Goal: Task Accomplishment & Management: Manage account settings

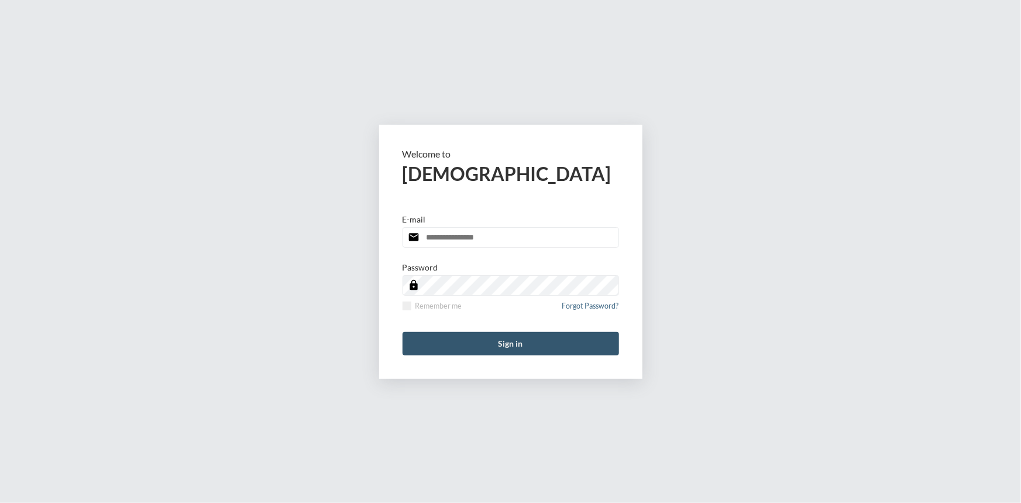
type input "**********"
click at [498, 342] on button "Sign in" at bounding box center [511, 343] width 217 height 23
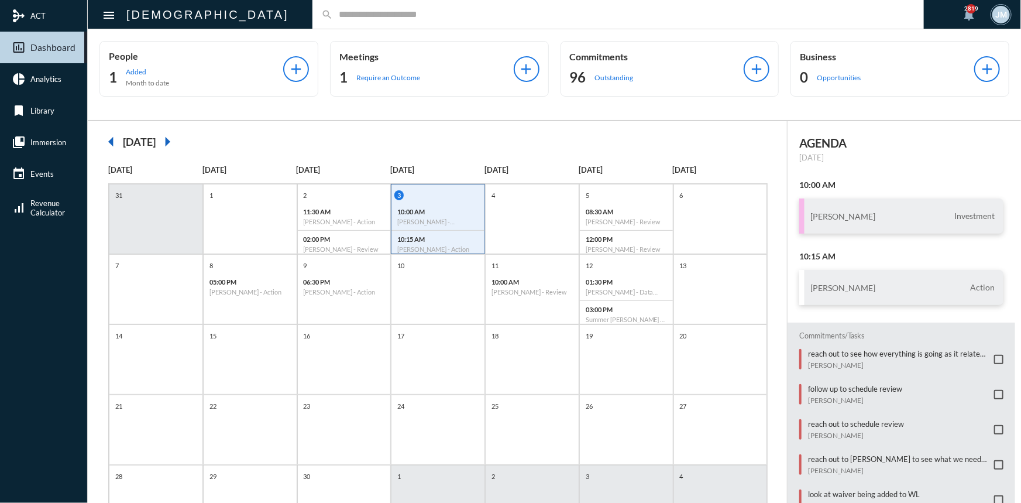
click at [333, 16] on input "text" at bounding box center [624, 14] width 582 height 10
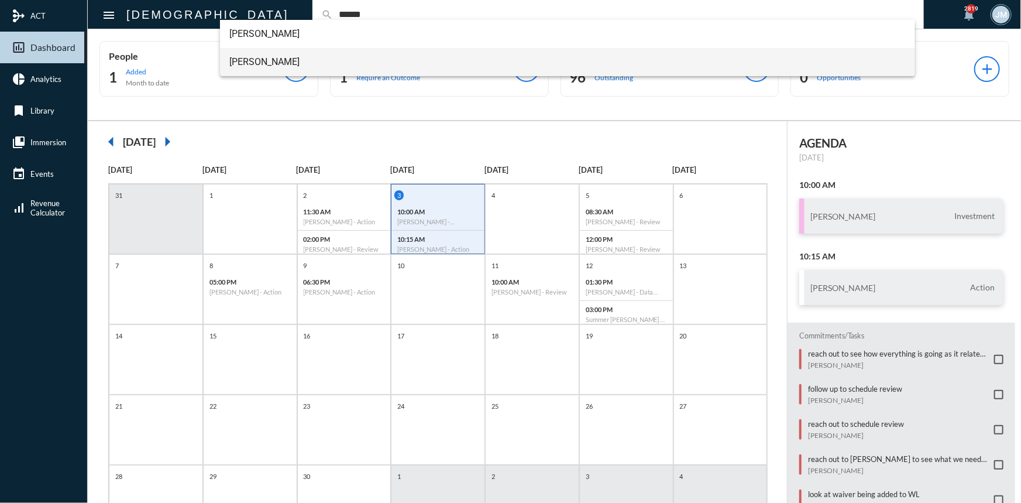
type input "******"
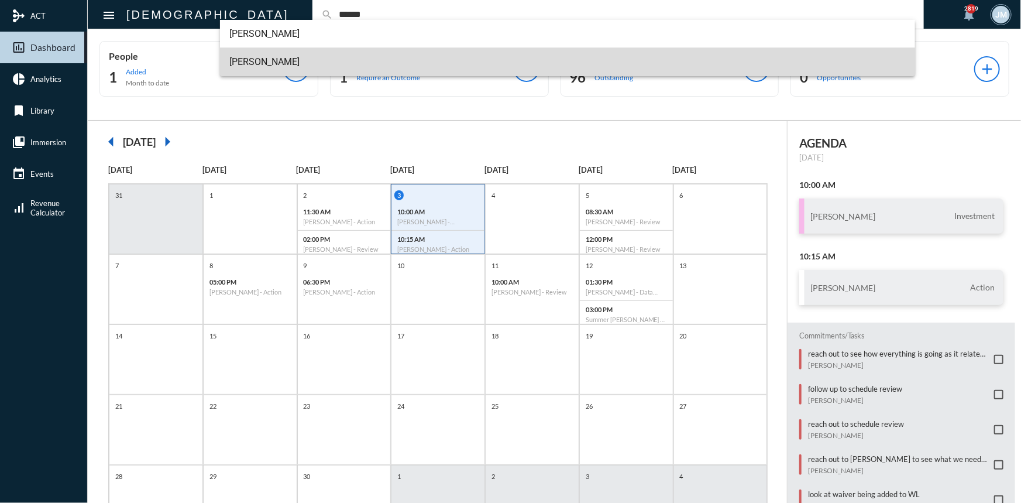
click at [259, 59] on span "[PERSON_NAME]" at bounding box center [567, 62] width 676 height 28
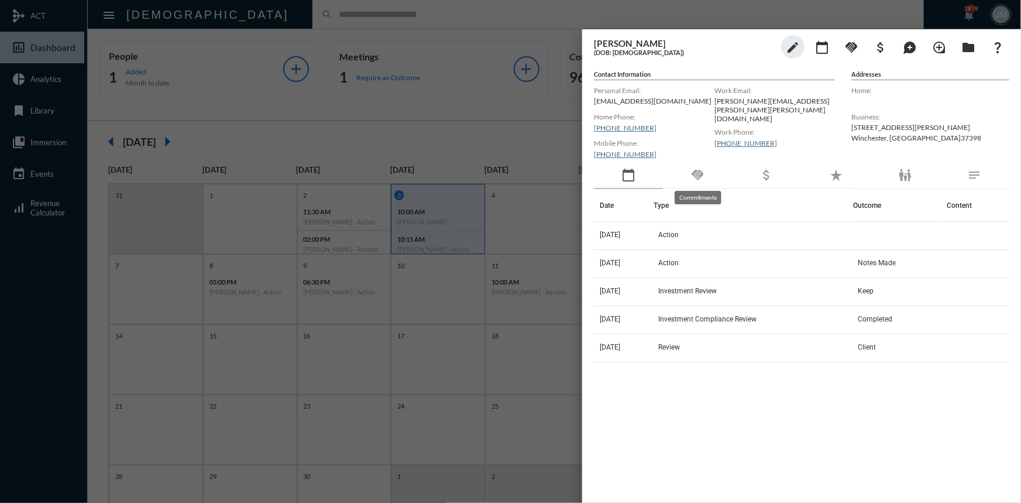
click at [698, 171] on mat-icon "handshake" at bounding box center [697, 175] width 14 height 14
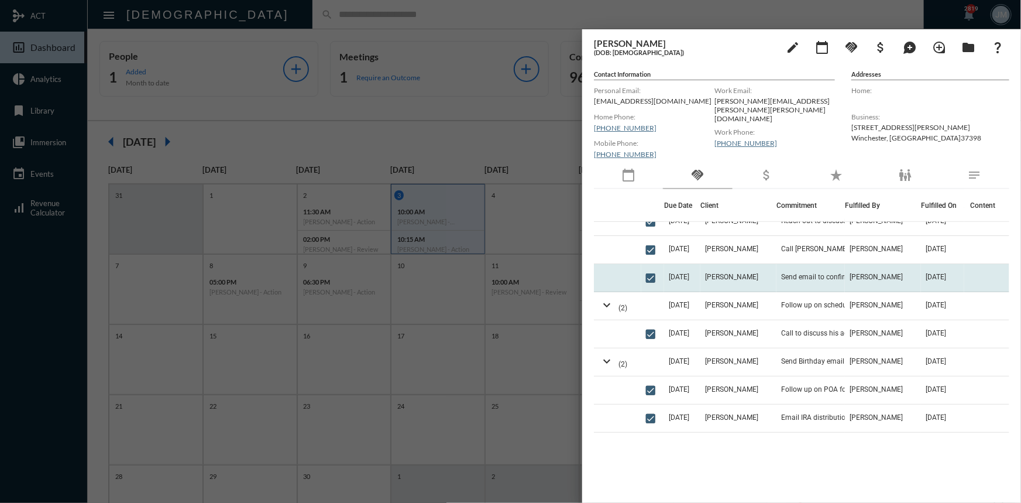
scroll to position [425, 0]
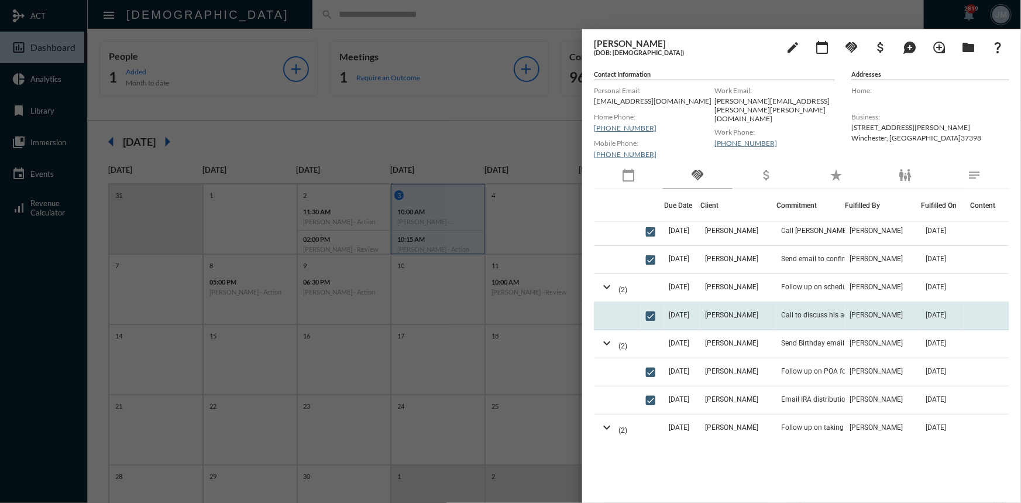
click at [678, 315] on span "[DATE]" at bounding box center [679, 315] width 20 height 8
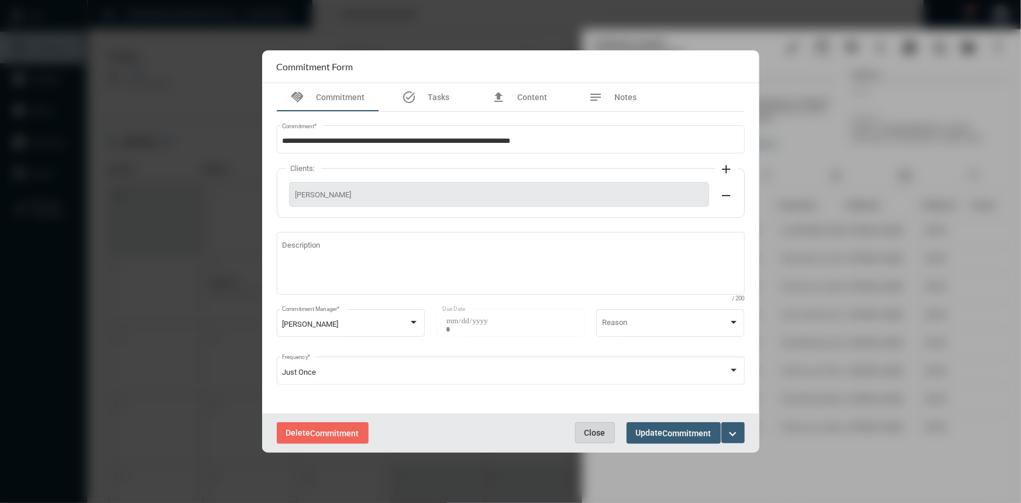
click at [596, 425] on button "Close" at bounding box center [595, 432] width 40 height 21
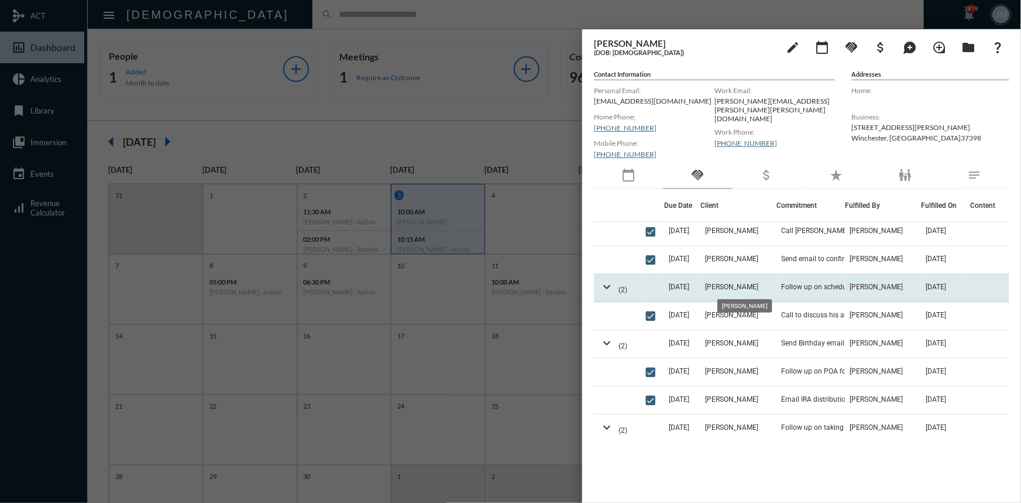
click at [731, 283] on span "[PERSON_NAME]" at bounding box center [731, 287] width 53 height 8
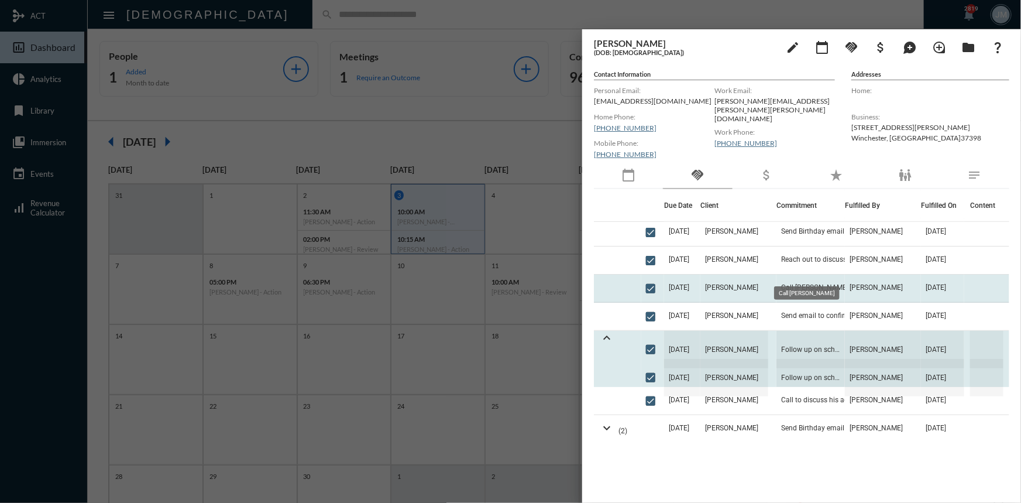
scroll to position [319, 0]
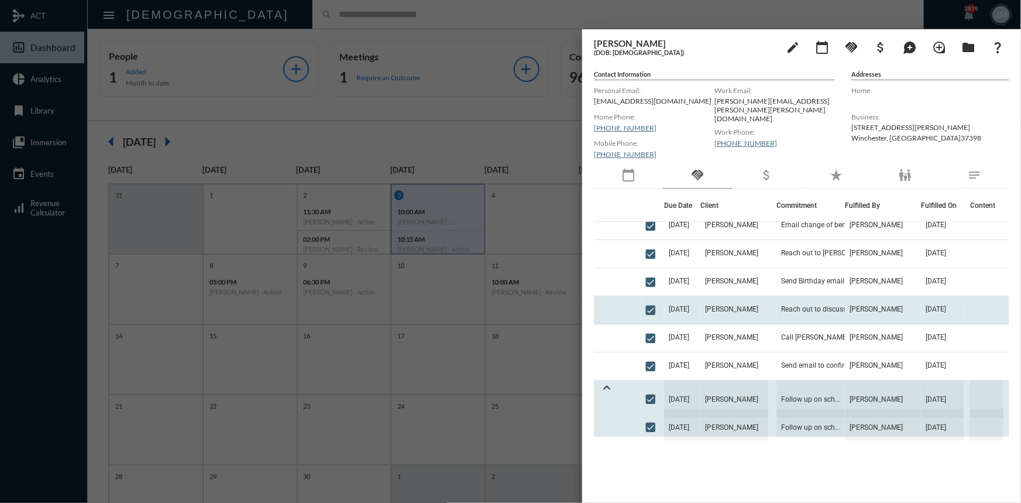
click at [731, 304] on td "[PERSON_NAME]" at bounding box center [738, 310] width 76 height 28
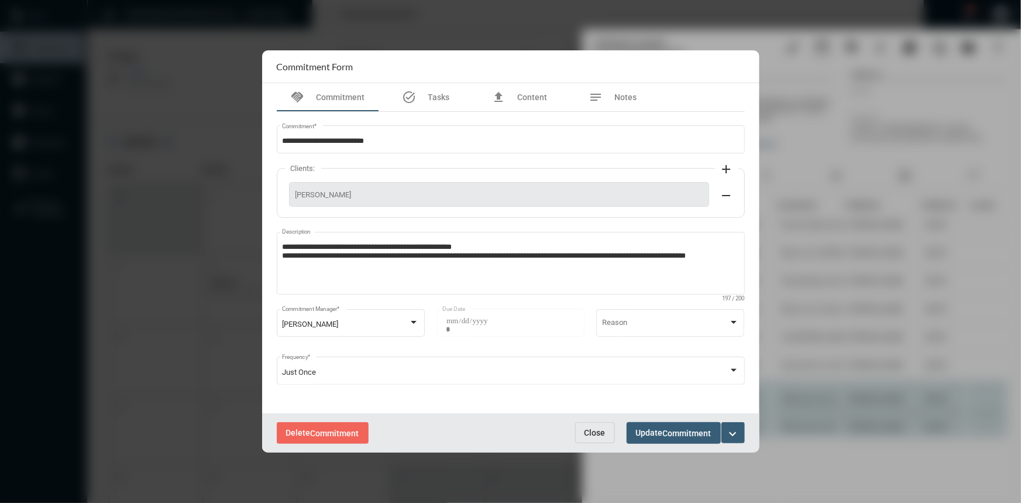
click at [594, 426] on button "Close" at bounding box center [595, 432] width 40 height 21
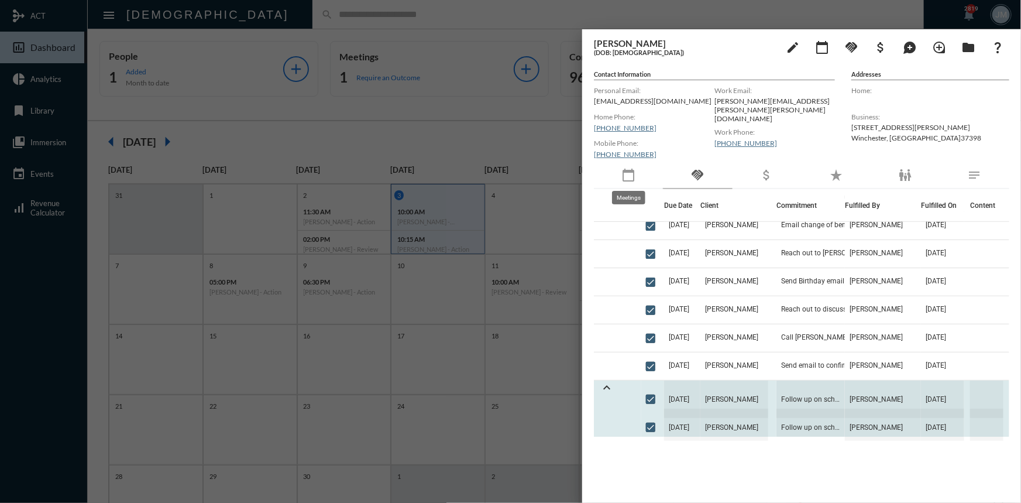
click at [629, 174] on mat-icon "calendar_today" at bounding box center [628, 175] width 14 height 14
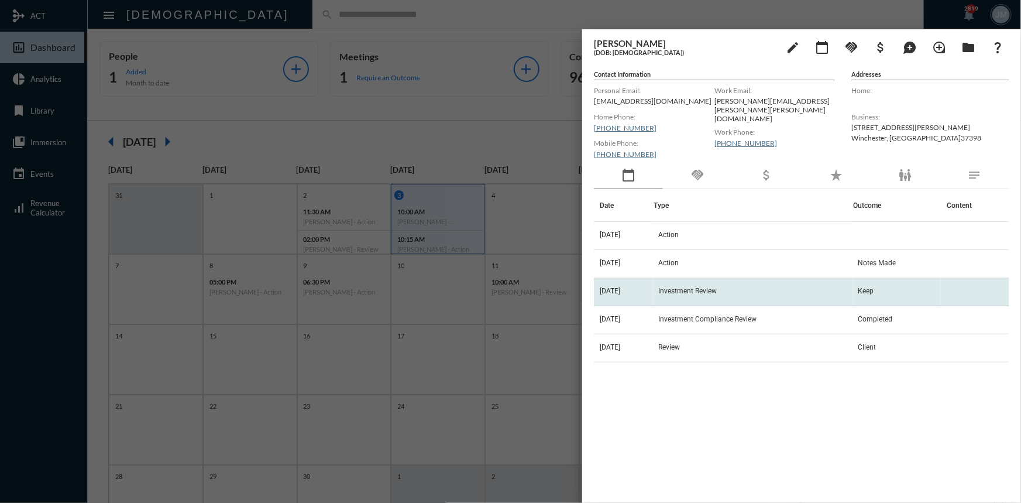
click at [693, 291] on span "Investment Review" at bounding box center [687, 291] width 59 height 8
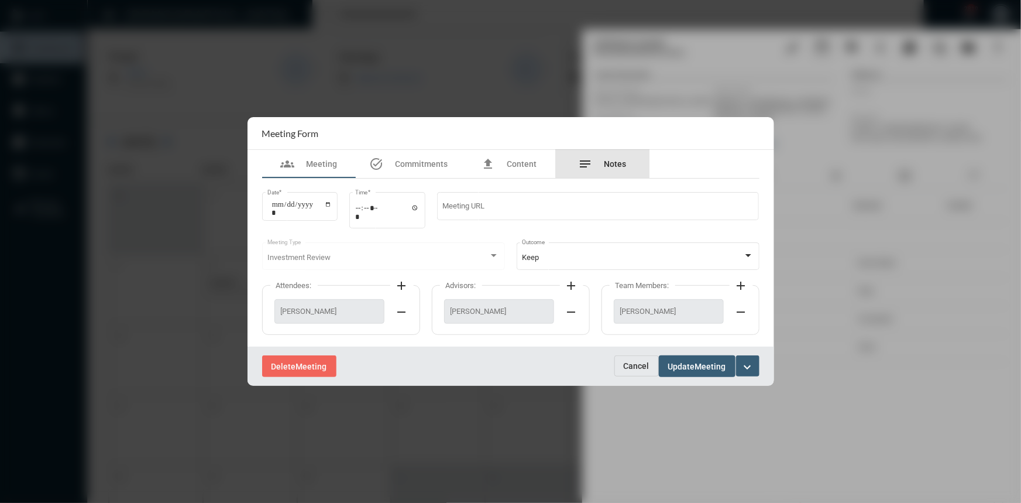
click at [620, 154] on div "notes Notes" at bounding box center [603, 164] width 94 height 28
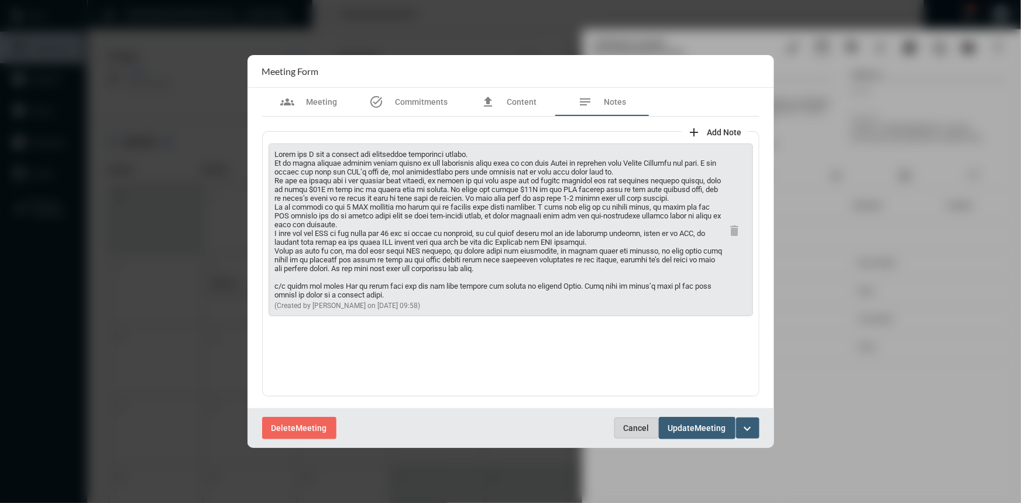
click at [633, 427] on span "Cancel" at bounding box center [637, 427] width 26 height 9
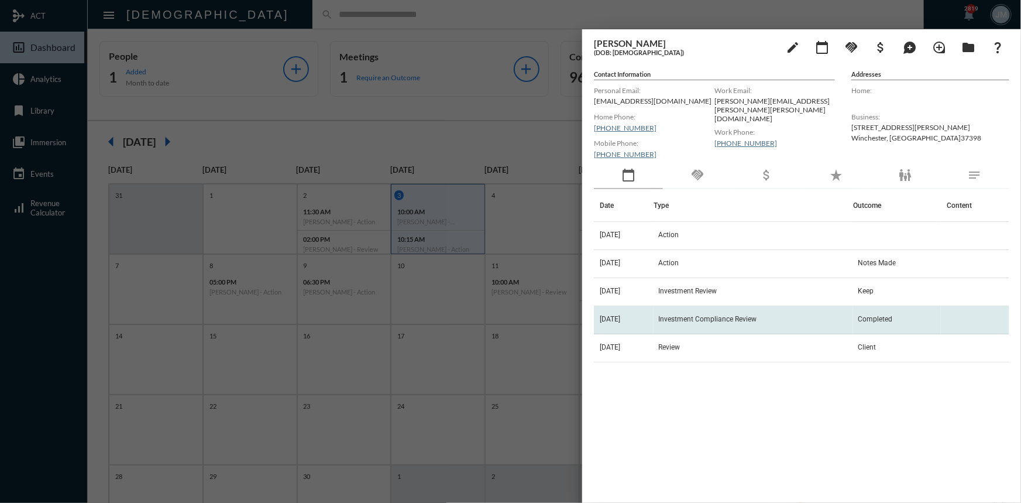
click at [707, 318] on span "Investment Compliance Review" at bounding box center [707, 319] width 98 height 8
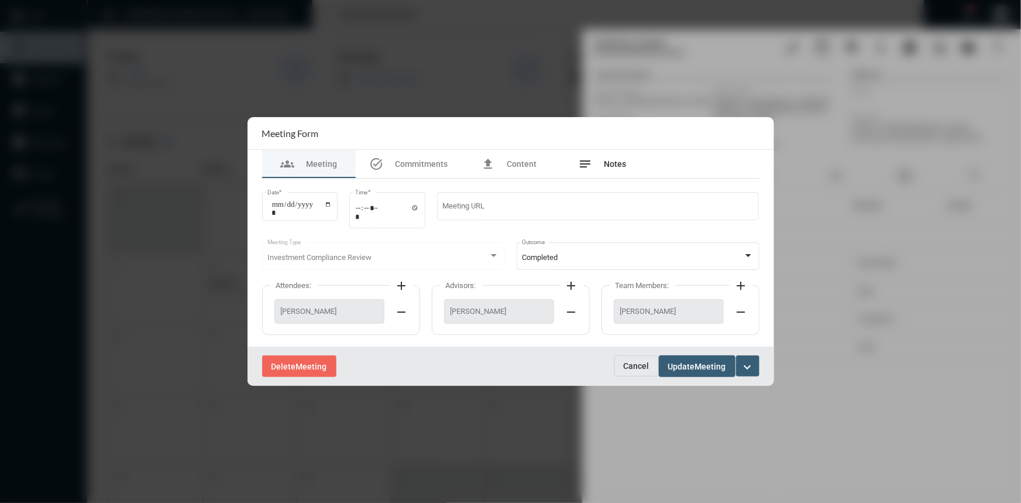
click at [611, 158] on div "notes Notes" at bounding box center [603, 164] width 48 height 14
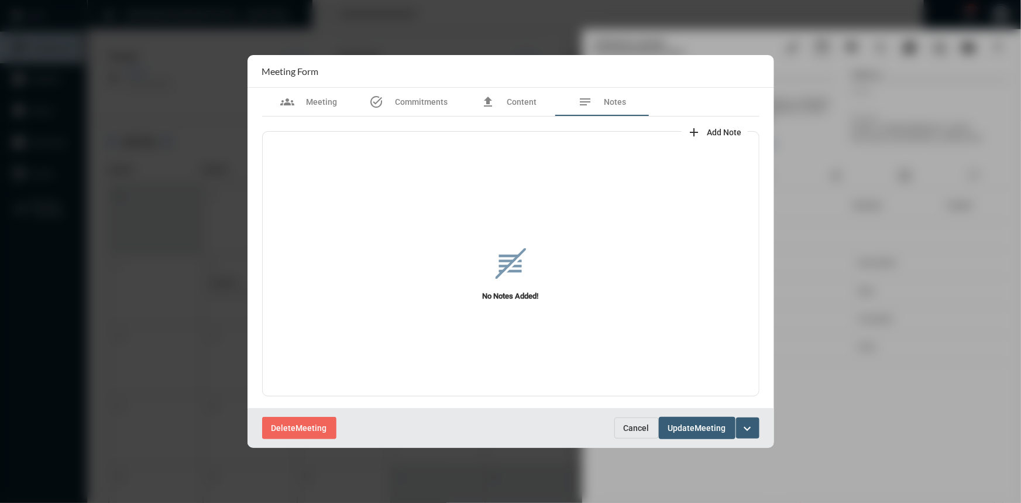
click at [635, 423] on span "Cancel" at bounding box center [637, 427] width 26 height 9
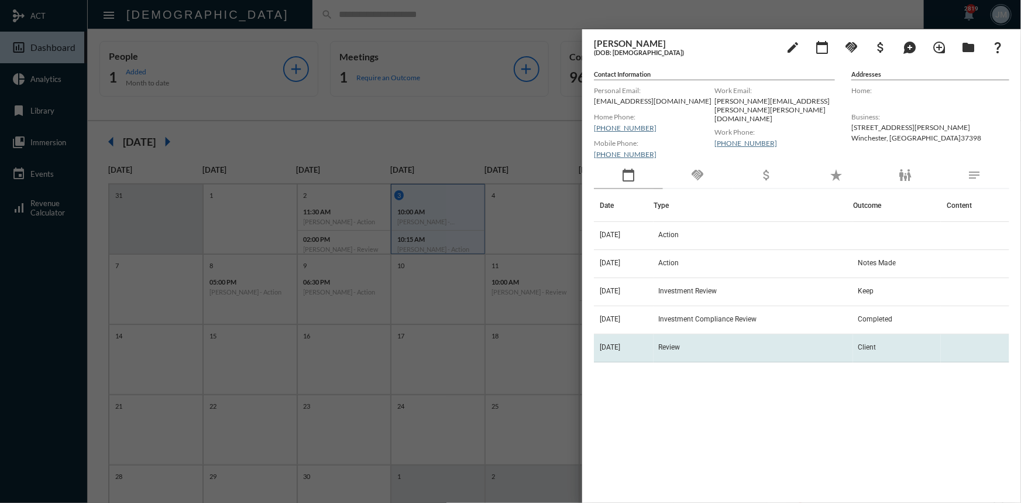
click at [673, 347] on span "Review" at bounding box center [669, 347] width 22 height 8
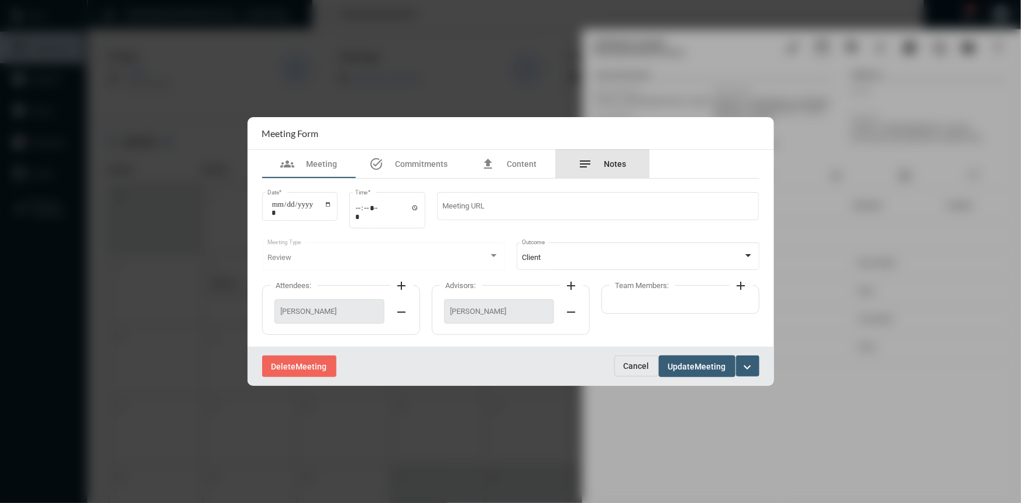
click at [621, 160] on span "Notes" at bounding box center [615, 163] width 22 height 9
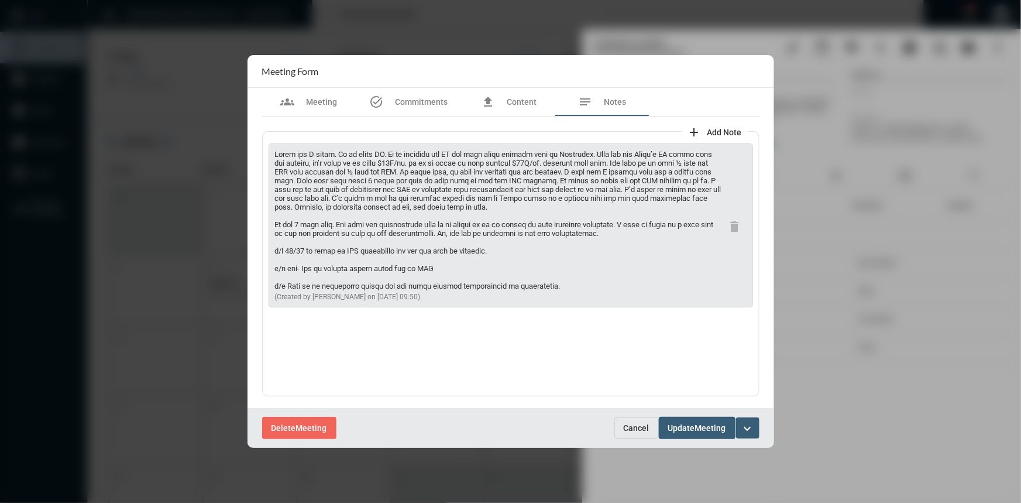
click at [629, 427] on span "Cancel" at bounding box center [637, 427] width 26 height 9
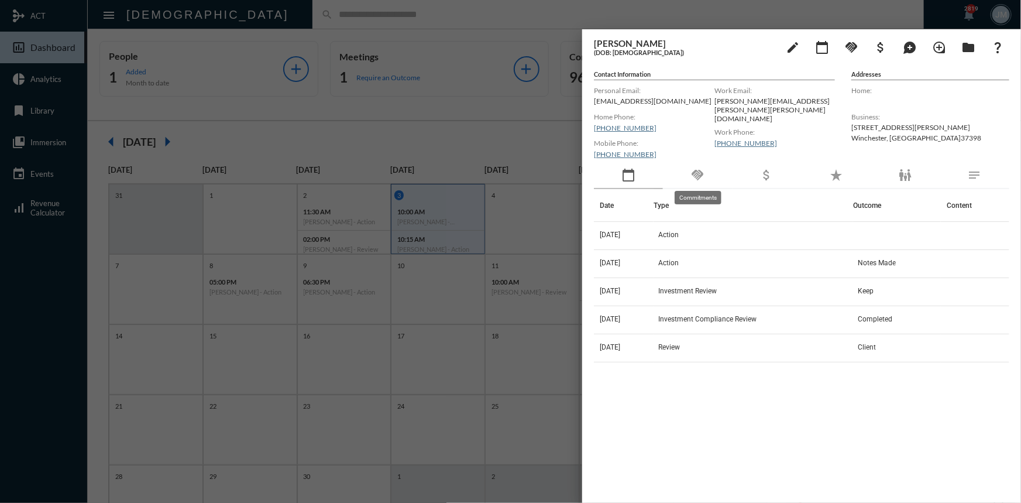
click at [700, 170] on mat-icon "handshake" at bounding box center [697, 175] width 14 height 14
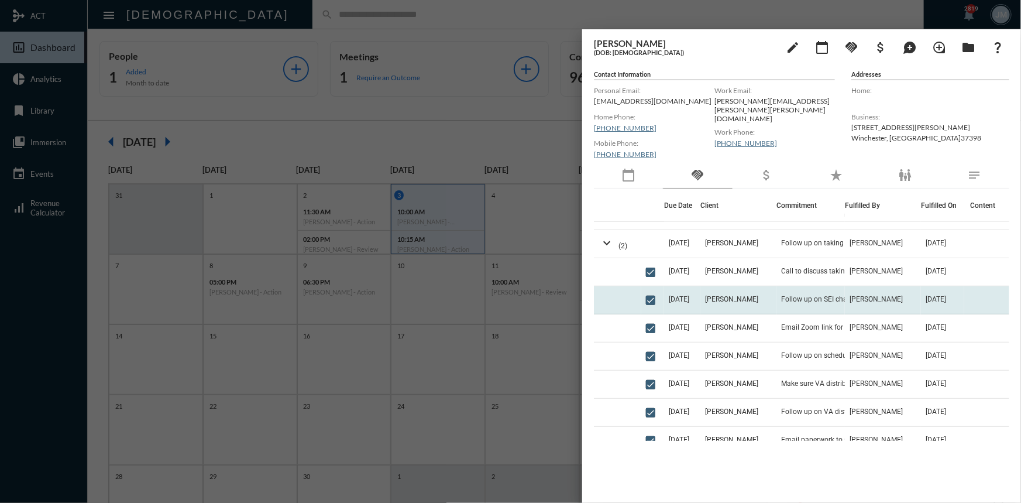
scroll to position [624, 0]
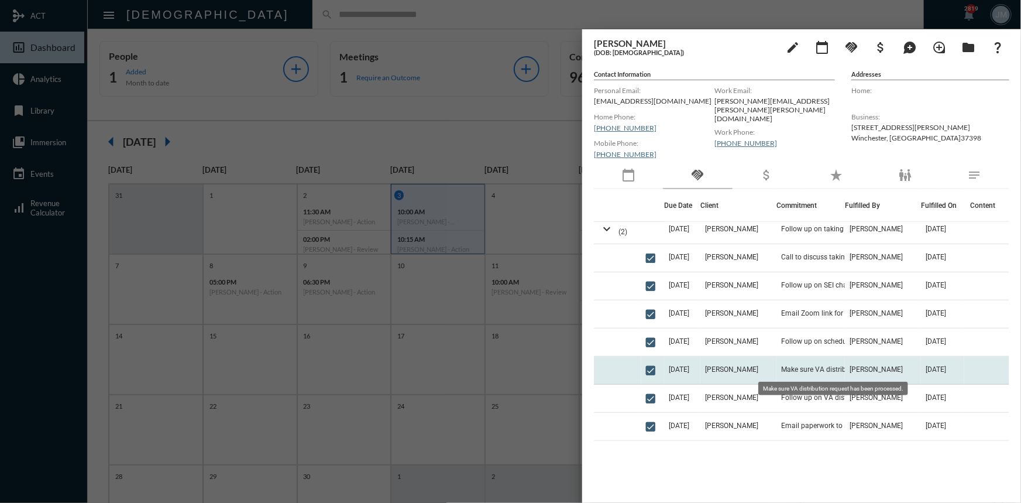
click at [803, 370] on span "Make sure VA distribution request has been processed." at bounding box center [839, 369] width 117 height 8
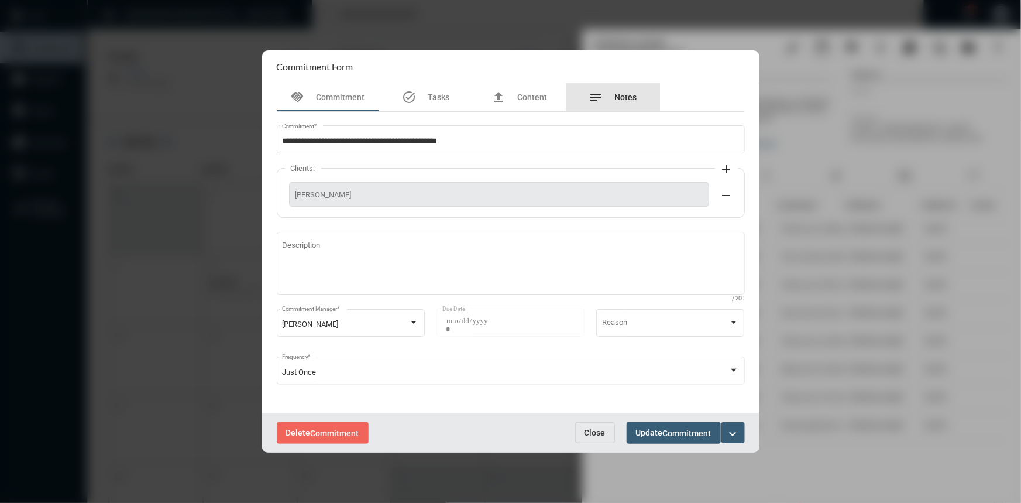
click at [618, 95] on span "Notes" at bounding box center [626, 96] width 22 height 9
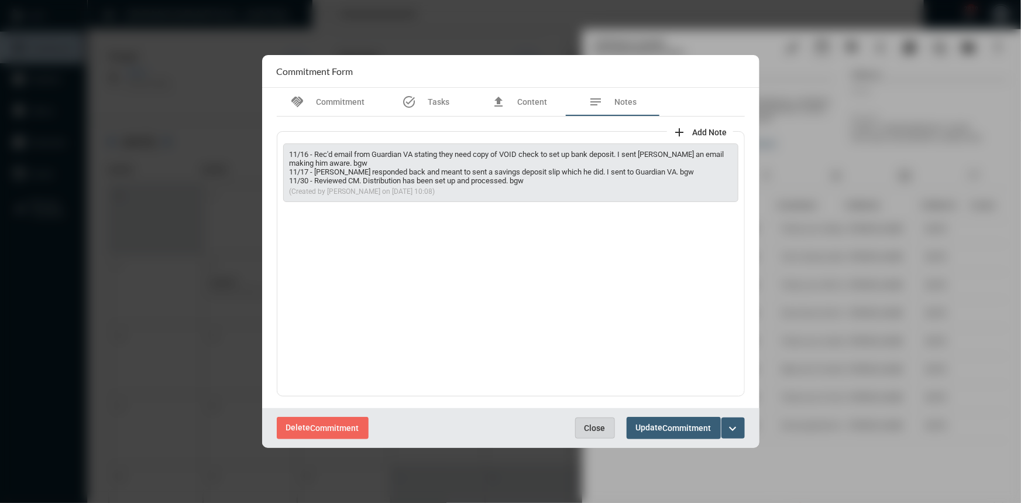
click at [595, 424] on span "Close" at bounding box center [595, 427] width 21 height 9
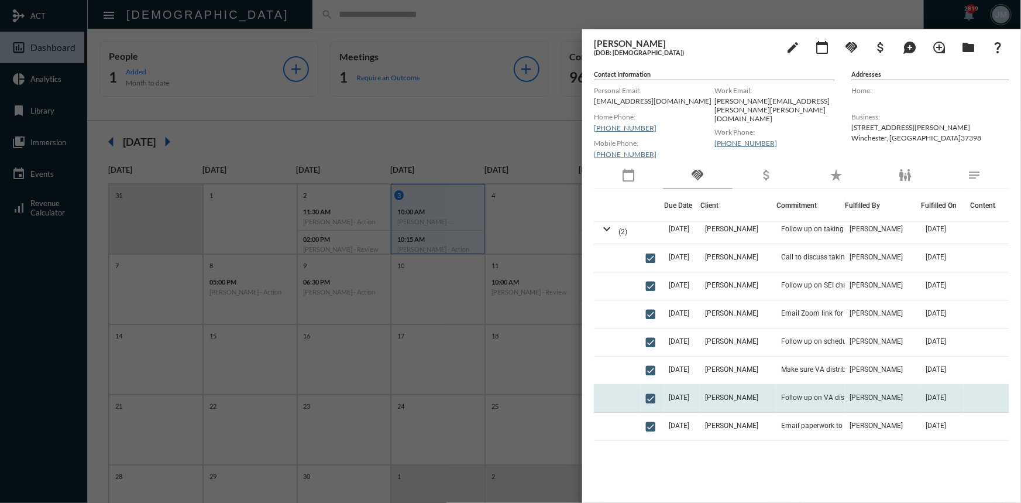
click at [760, 400] on td "[PERSON_NAME]" at bounding box center [738, 398] width 76 height 28
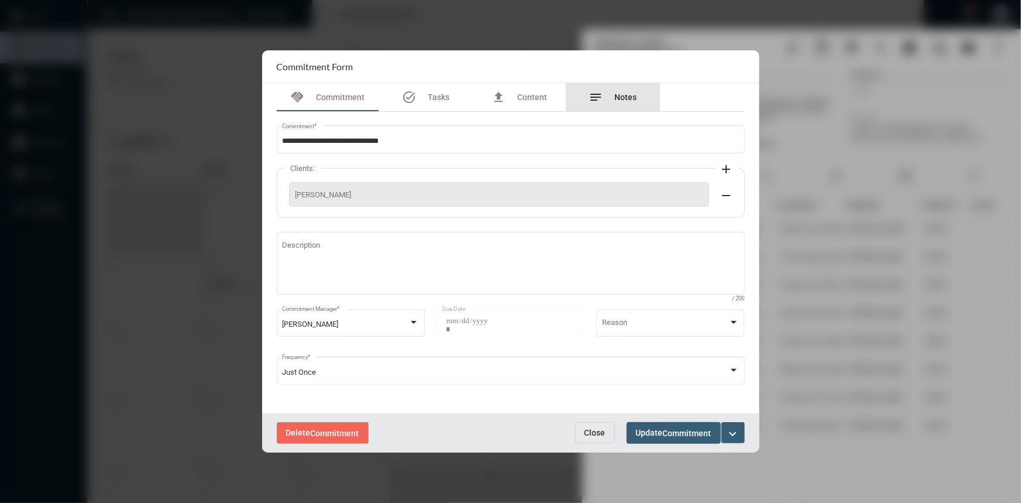
click at [611, 91] on div "notes Notes" at bounding box center [613, 97] width 48 height 14
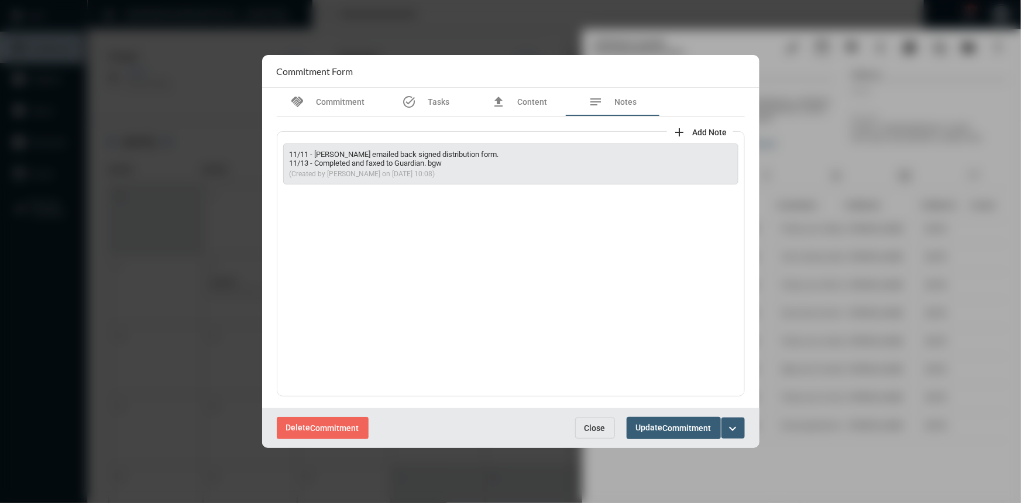
click at [593, 427] on span "Close" at bounding box center [595, 427] width 21 height 9
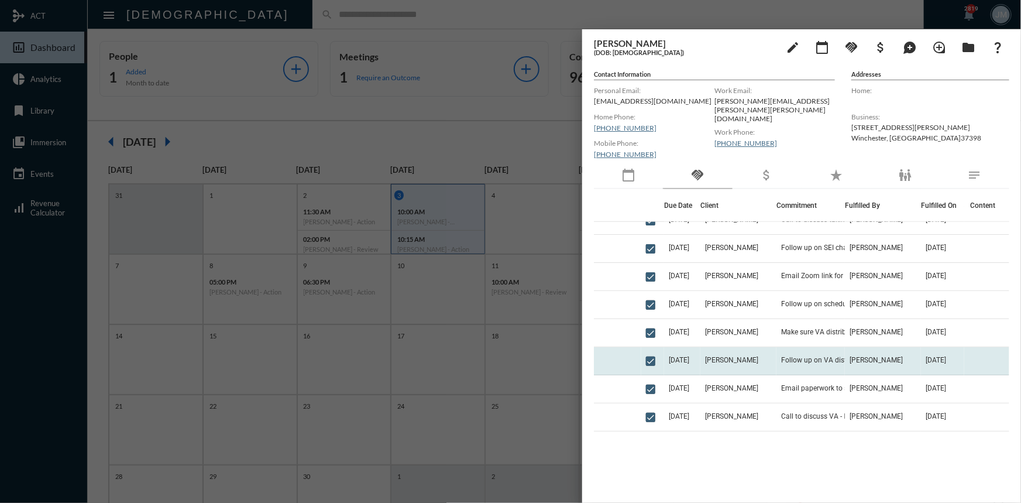
scroll to position [730, 0]
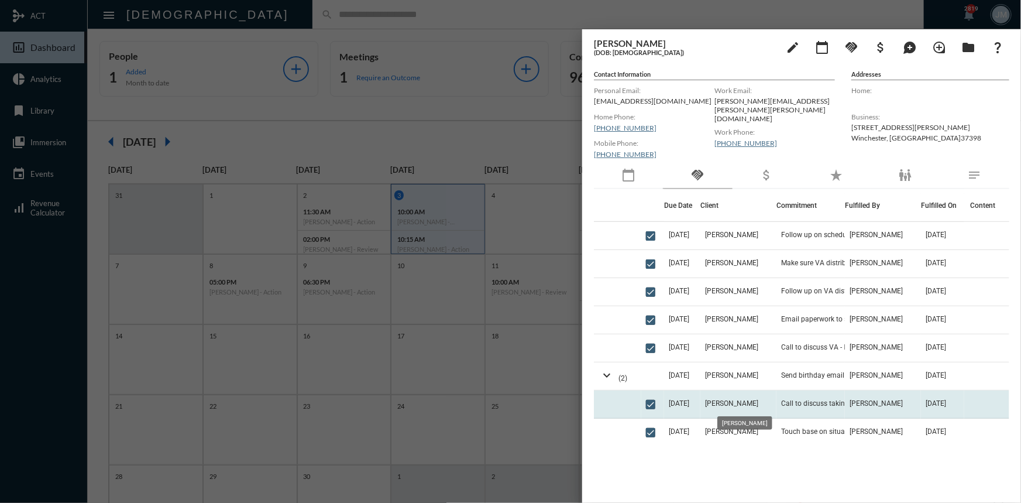
click at [738, 402] on span "[PERSON_NAME]" at bounding box center [731, 403] width 53 height 8
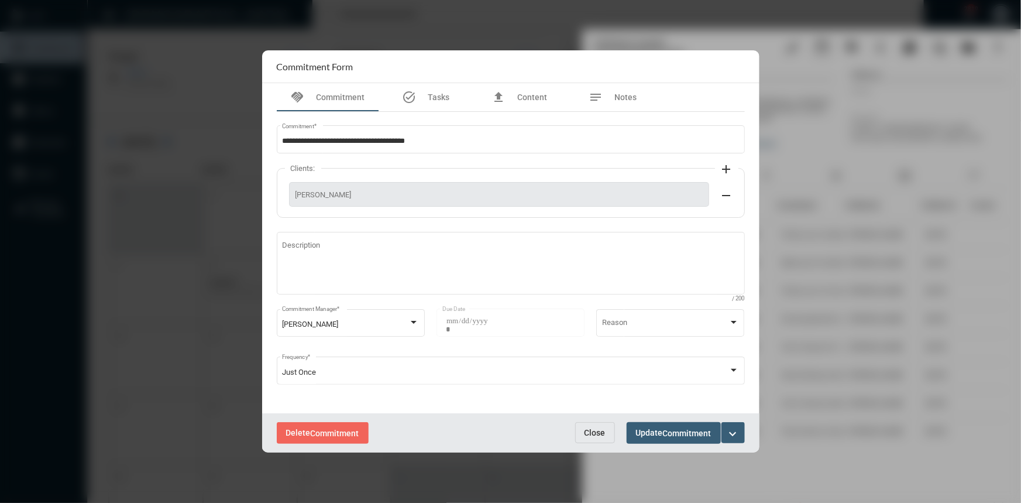
drag, startPoint x: 599, startPoint y: 430, endPoint x: 620, endPoint y: 422, distance: 22.6
click at [601, 429] on span "Close" at bounding box center [595, 432] width 21 height 9
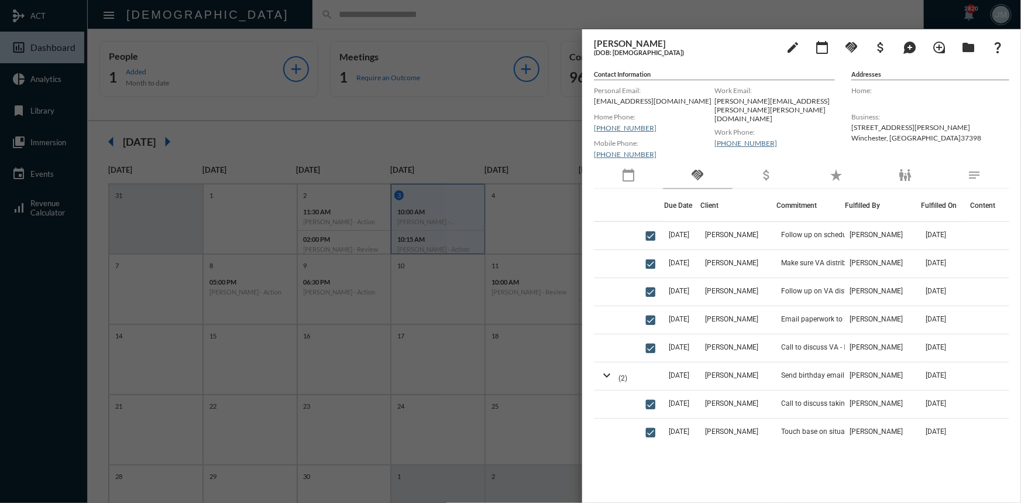
click at [565, 105] on div at bounding box center [510, 251] width 1021 height 503
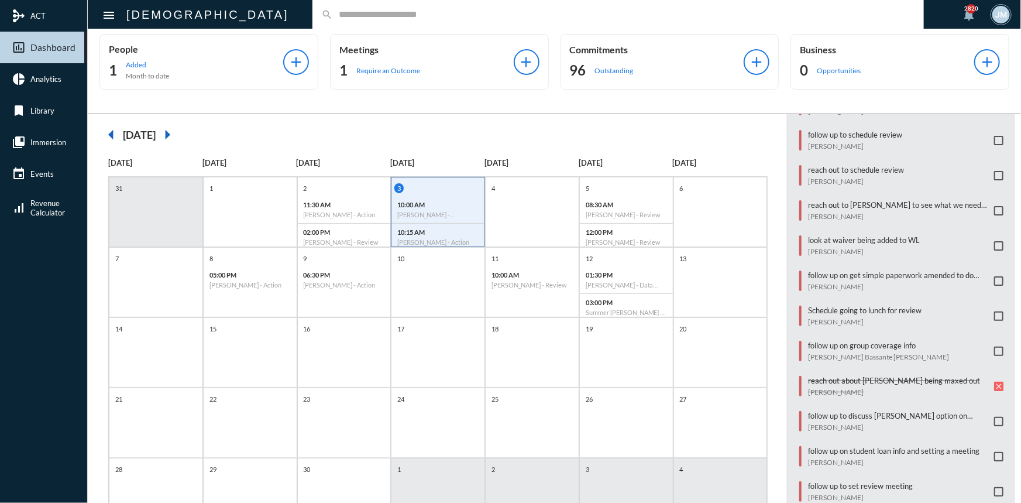
scroll to position [194, 0]
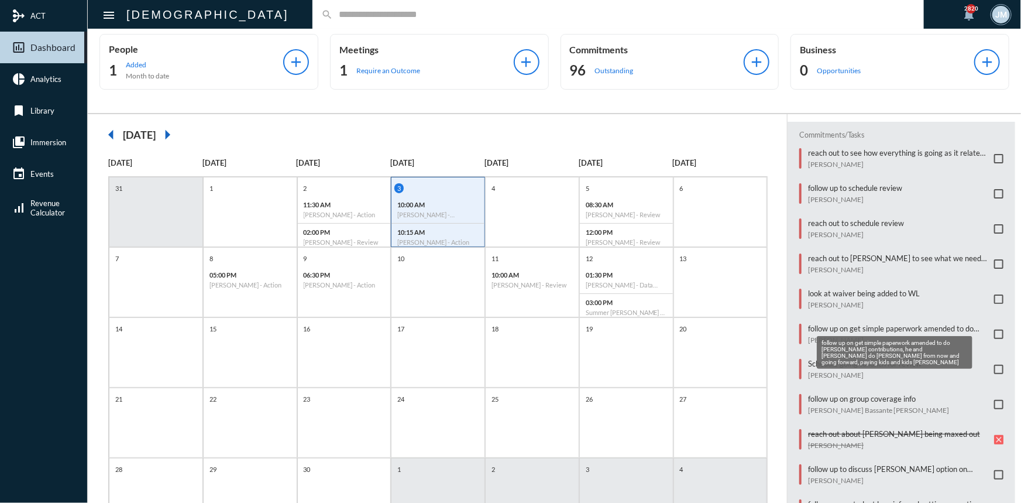
click at [907, 324] on p "follow up on get simple paperwork amended to do [PERSON_NAME] contributions, he…" at bounding box center [898, 328] width 180 height 9
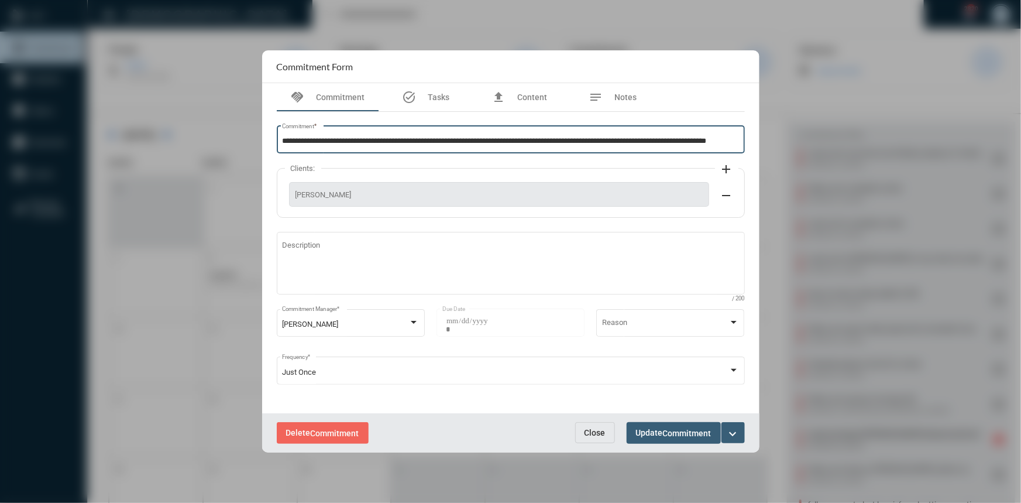
click at [723, 145] on input "**********" at bounding box center [510, 141] width 457 height 9
type input "**********"
click at [734, 428] on mat-icon "expand_more" at bounding box center [733, 434] width 14 height 14
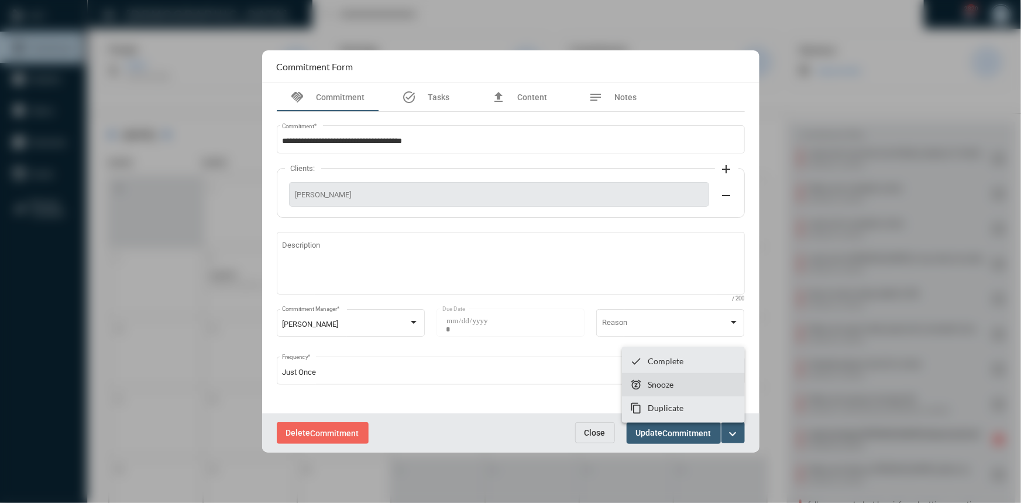
click at [671, 383] on p "Snooze" at bounding box center [661, 384] width 26 height 10
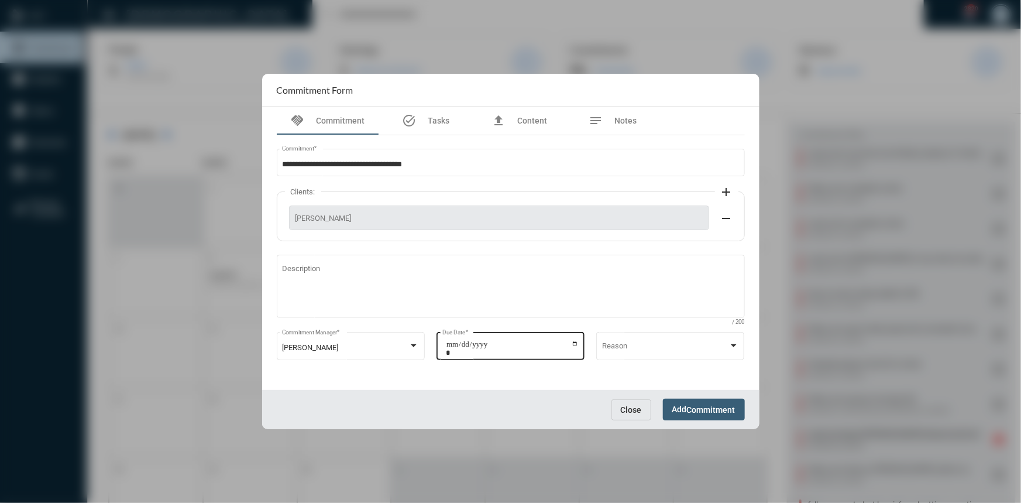
click at [578, 344] on input "**********" at bounding box center [512, 348] width 133 height 16
type input "**********"
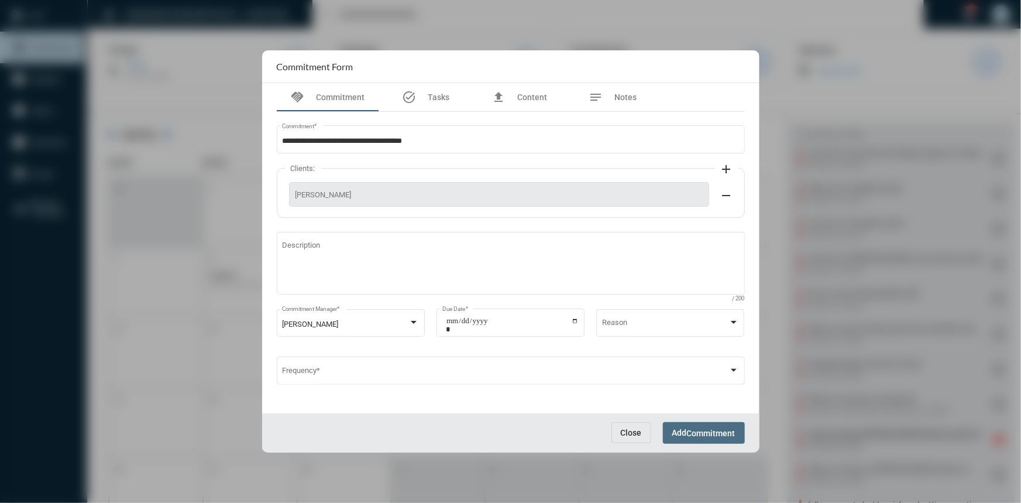
click at [681, 428] on span "Add Commitment" at bounding box center [703, 432] width 63 height 9
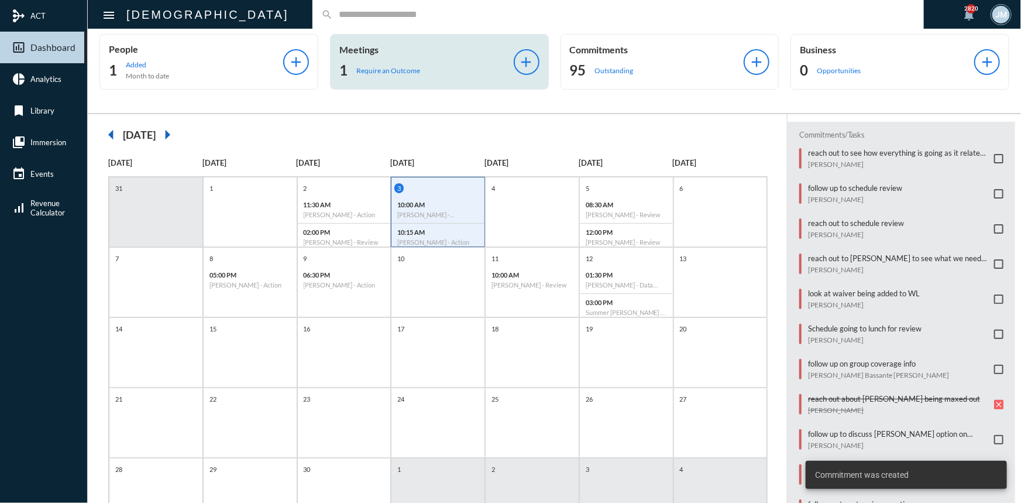
click at [359, 45] on p "Meetings" at bounding box center [426, 49] width 174 height 11
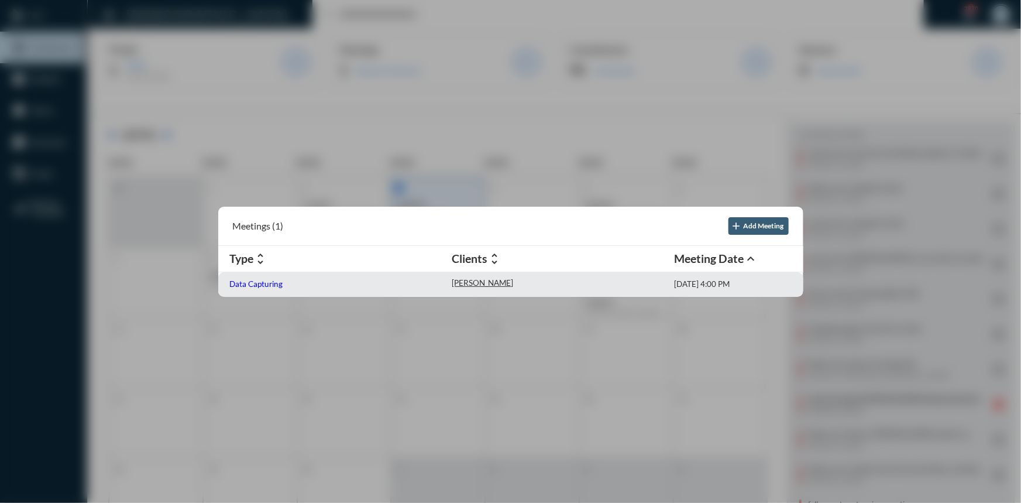
click at [249, 283] on p "Data Capturing" at bounding box center [256, 283] width 53 height 9
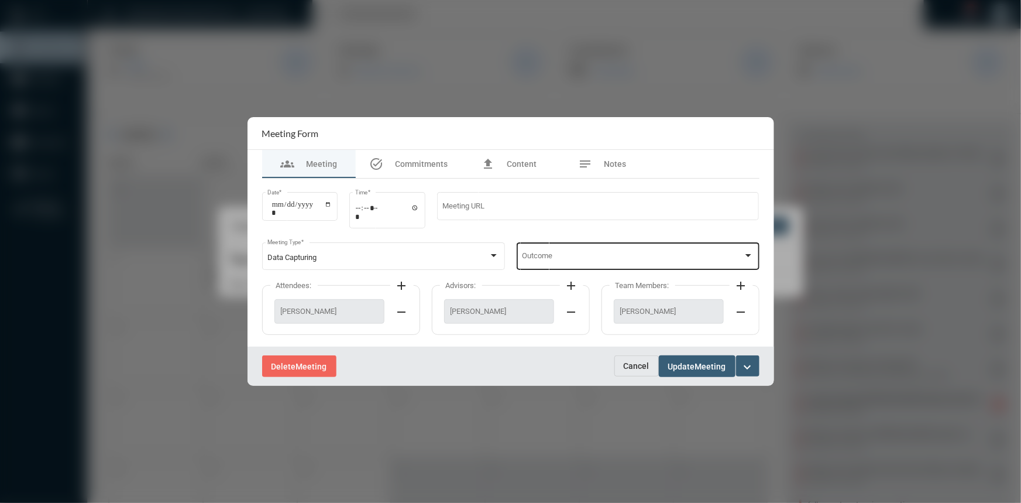
click at [751, 252] on div at bounding box center [748, 255] width 11 height 9
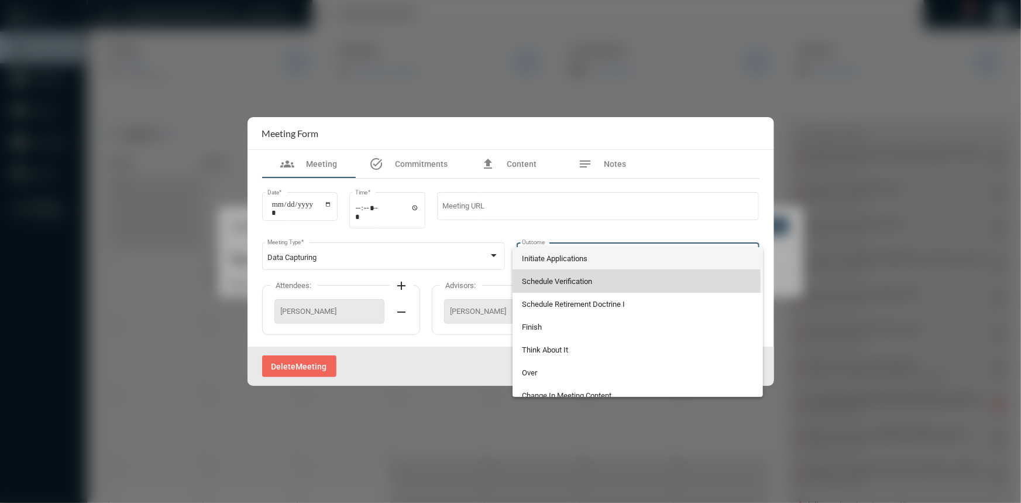
click at [554, 281] on span "Schedule Verification" at bounding box center [638, 281] width 232 height 23
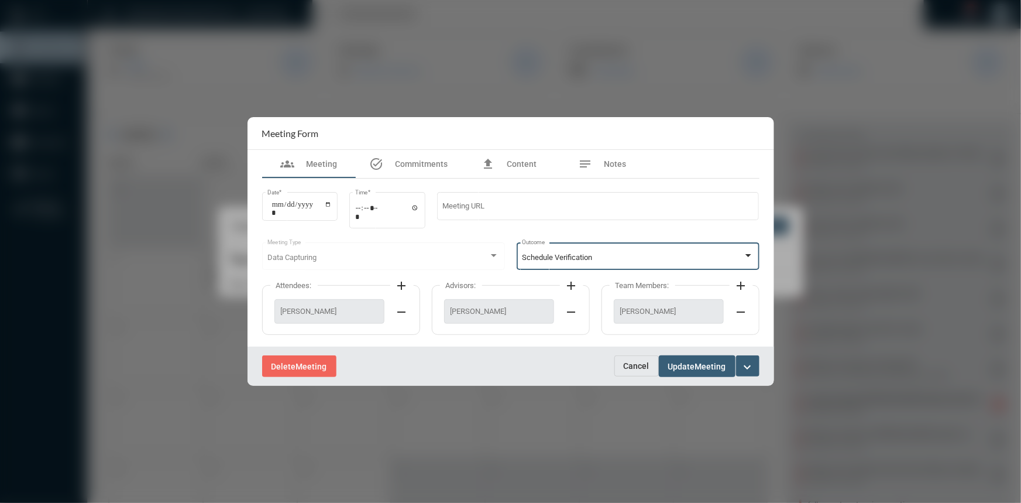
click at [675, 360] on button "Update Meeting" at bounding box center [697, 366] width 77 height 22
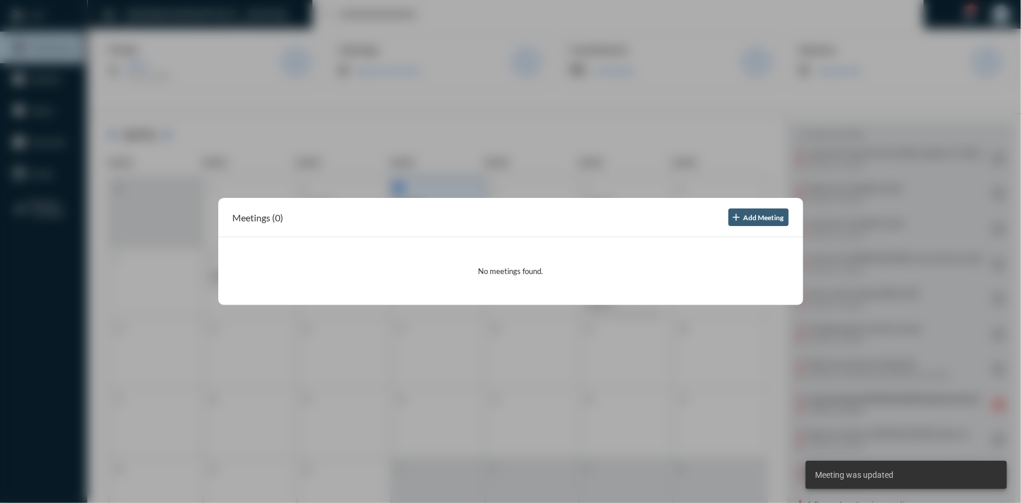
click at [761, 80] on div at bounding box center [510, 251] width 1021 height 503
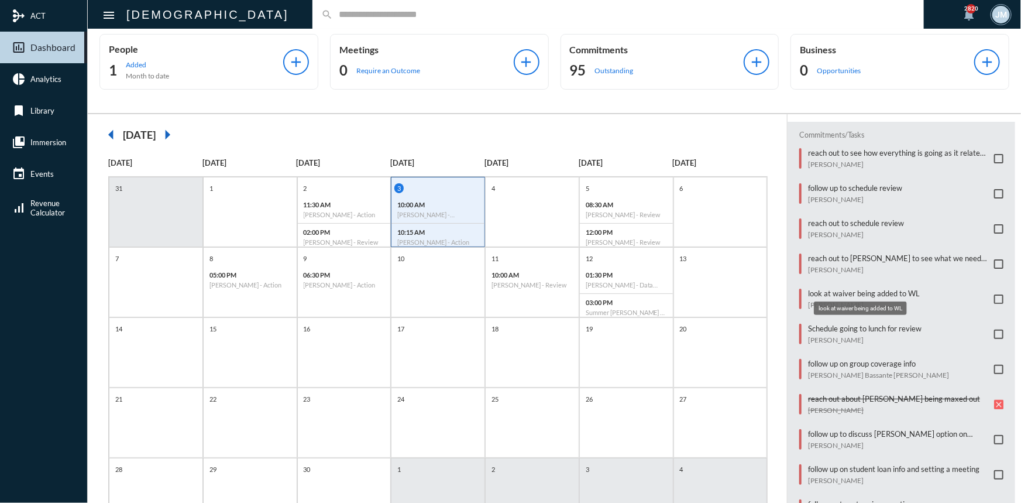
click at [866, 290] on p "look at waiver being added to WL" at bounding box center [864, 292] width 112 height 9
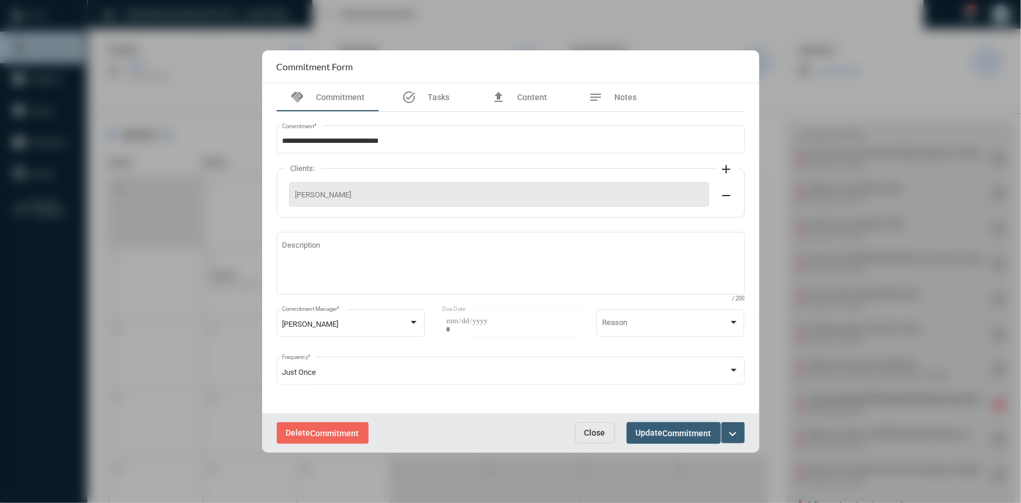
click at [729, 428] on mat-icon "expand_more" at bounding box center [733, 434] width 14 height 14
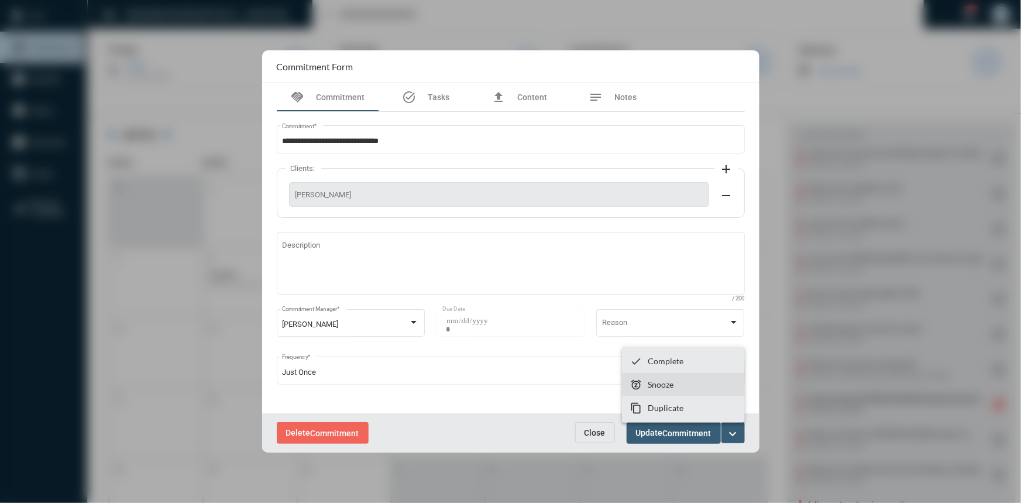
click at [672, 383] on p "Snooze" at bounding box center [661, 384] width 26 height 10
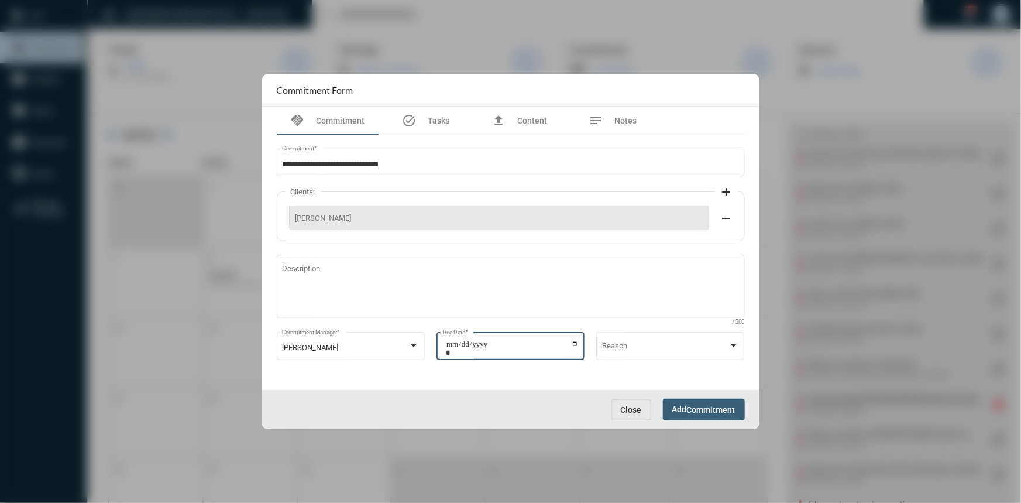
click at [575, 345] on input "**********" at bounding box center [512, 348] width 133 height 16
click at [638, 411] on span "Close" at bounding box center [631, 409] width 21 height 9
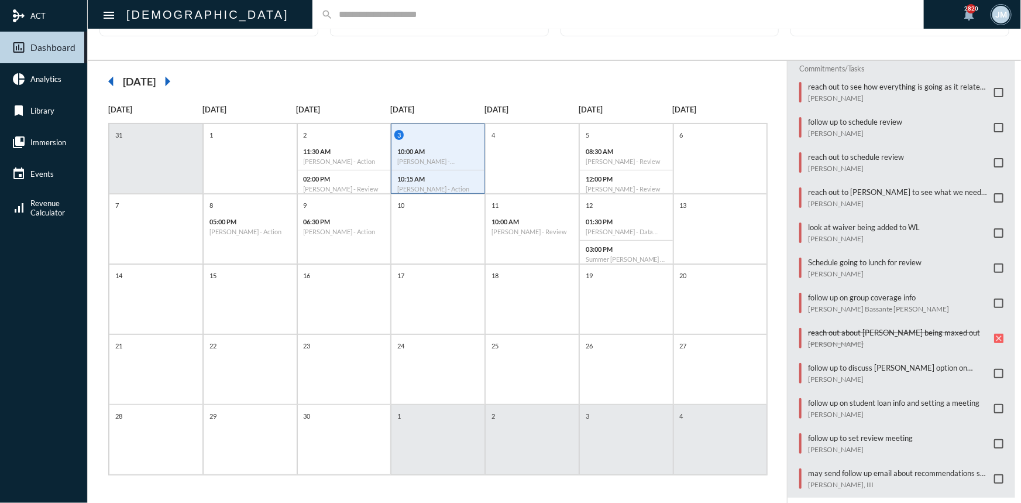
scroll to position [212, 0]
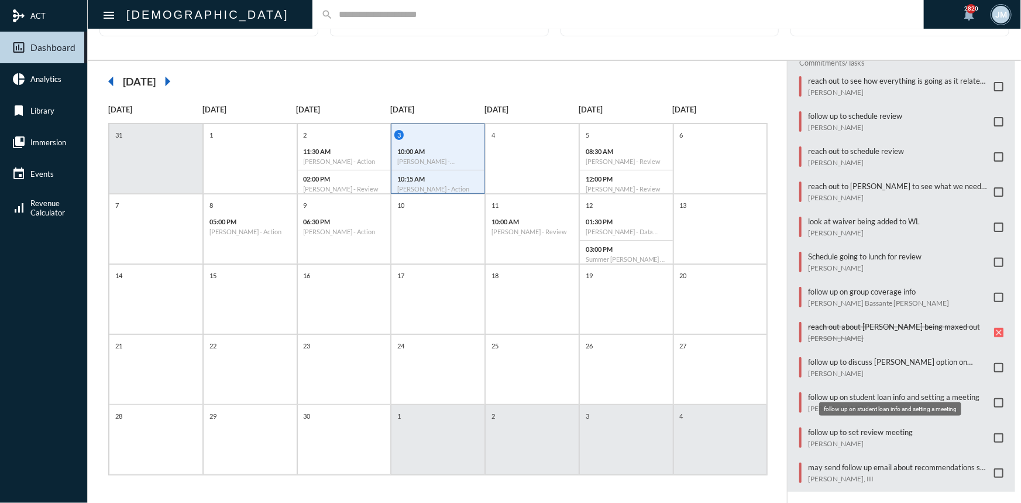
click at [841, 392] on p "follow up on student loan info and setting a meeting" at bounding box center [893, 396] width 171 height 9
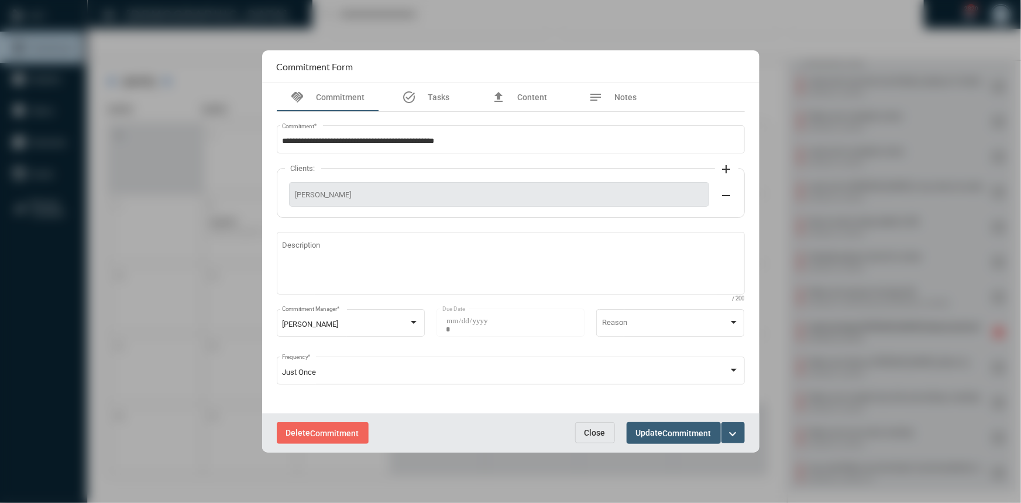
click at [595, 432] on span "Close" at bounding box center [595, 432] width 21 height 9
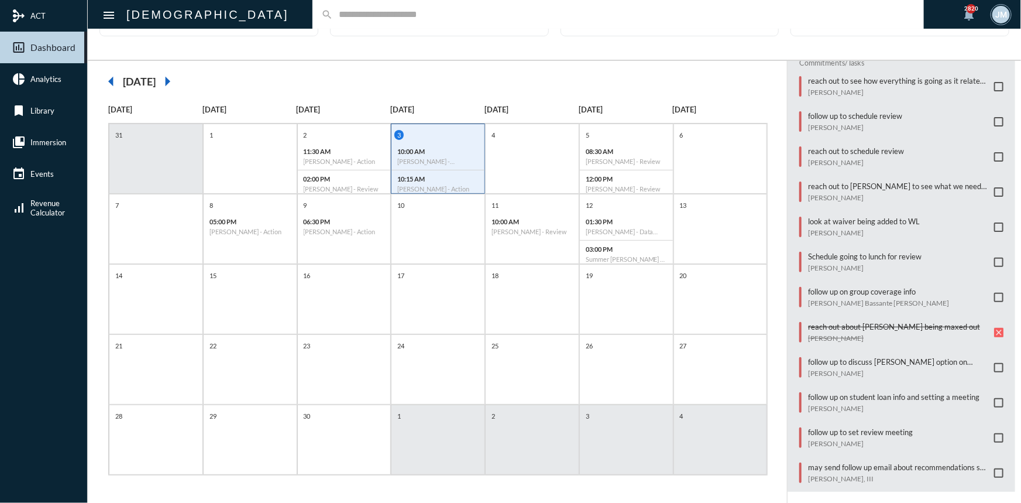
click at [994, 398] on span at bounding box center [998, 402] width 9 height 9
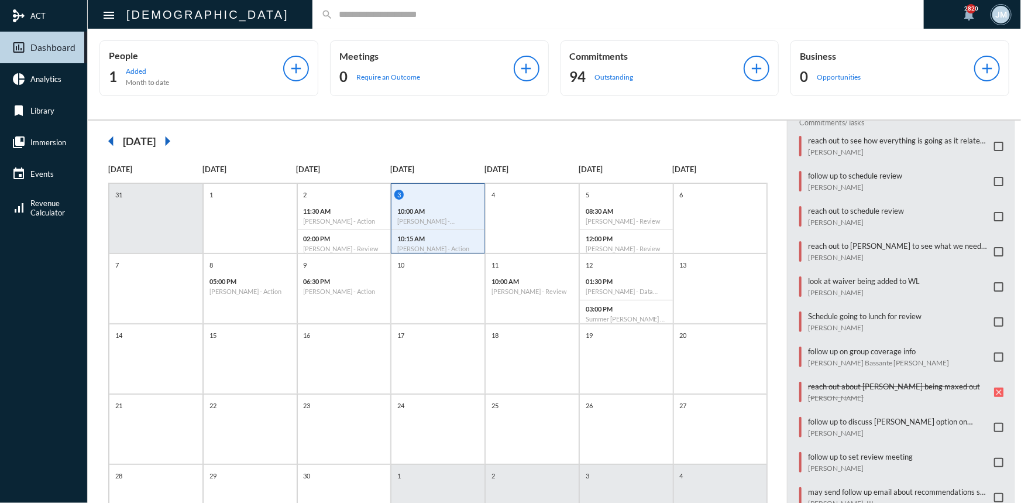
scroll to position [0, 0]
